Goal: Task Accomplishment & Management: Use online tool/utility

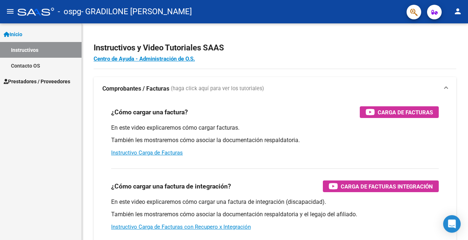
click at [30, 81] on span "Prestadores / Proveedores" at bounding box center [37, 82] width 67 height 8
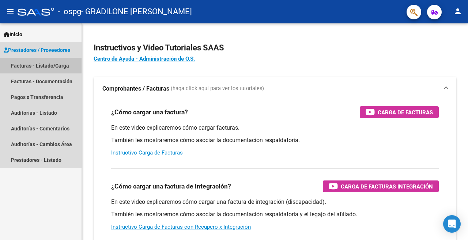
click at [34, 65] on link "Facturas - Listado/Carga" at bounding box center [41, 66] width 82 height 16
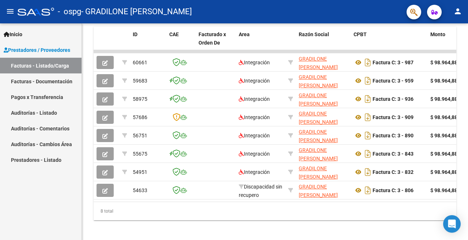
click at [456, 11] on mat-icon "person" at bounding box center [458, 11] width 9 height 9
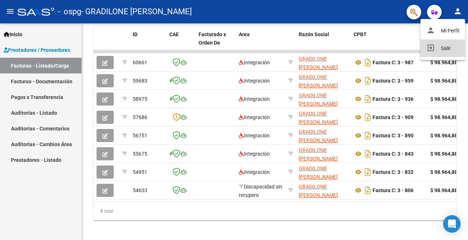
click at [444, 48] on button "exit_to_app Salir" at bounding box center [443, 49] width 45 height 18
